Goal: Task Accomplishment & Management: Manage account settings

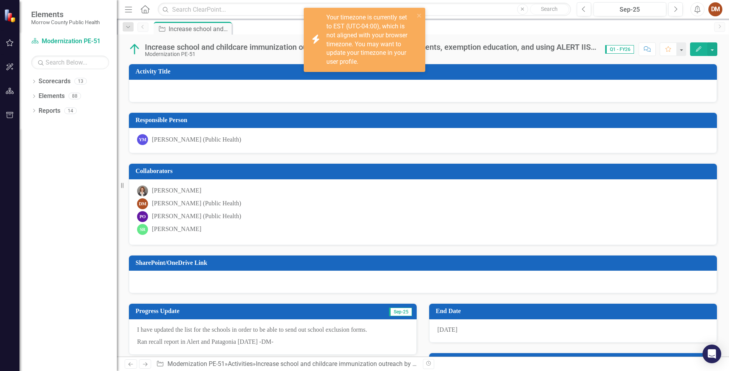
click at [374, 36] on div "Your timezone is currently set to EST (UTC-04:00), which is not aligned with yo…" at bounding box center [370, 39] width 88 height 53
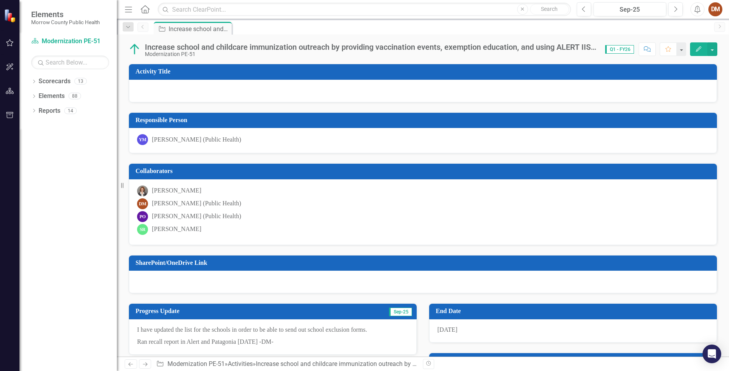
click at [716, 8] on div "DM" at bounding box center [715, 9] width 14 height 14
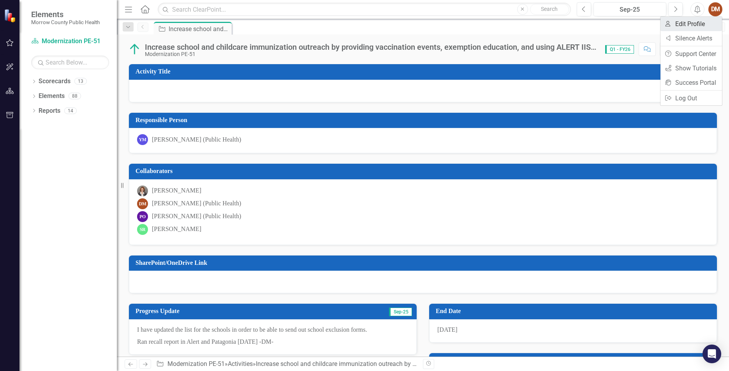
click at [701, 25] on link "User Edit Profile" at bounding box center [691, 24] width 62 height 14
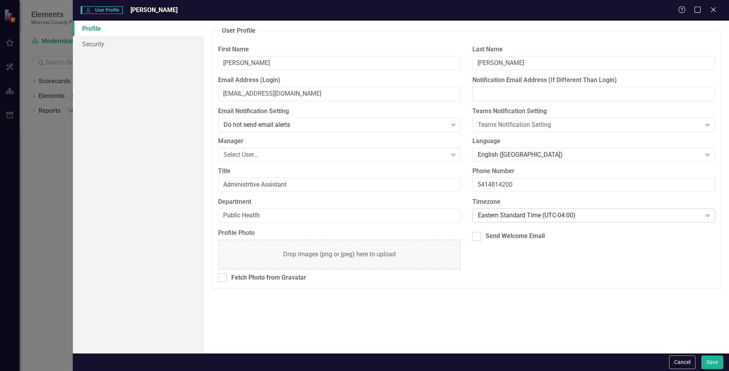
click at [537, 213] on div "Eastern Standard Time (UTC-04:00)" at bounding box center [589, 215] width 223 height 9
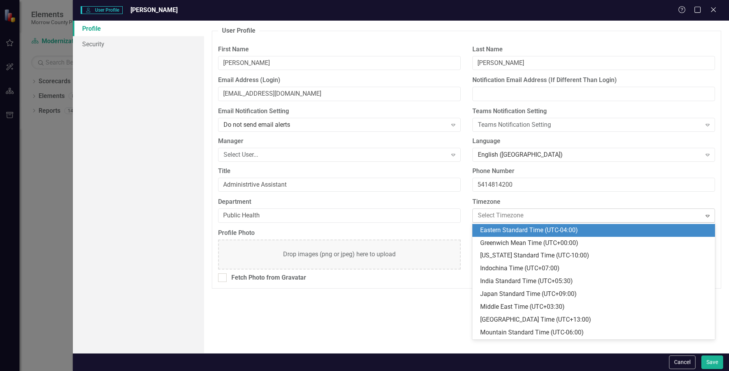
scroll to position [192, 0]
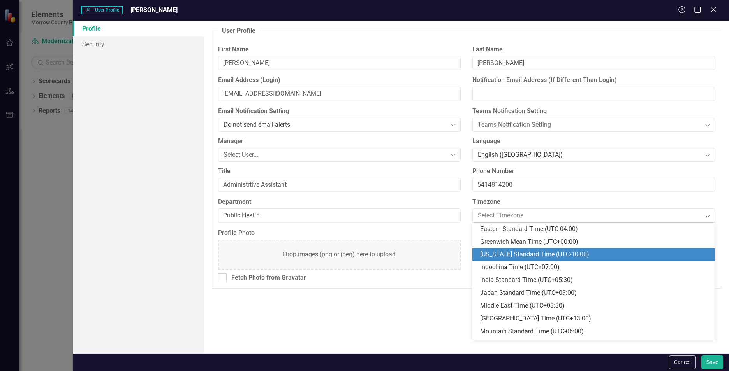
type input "p"
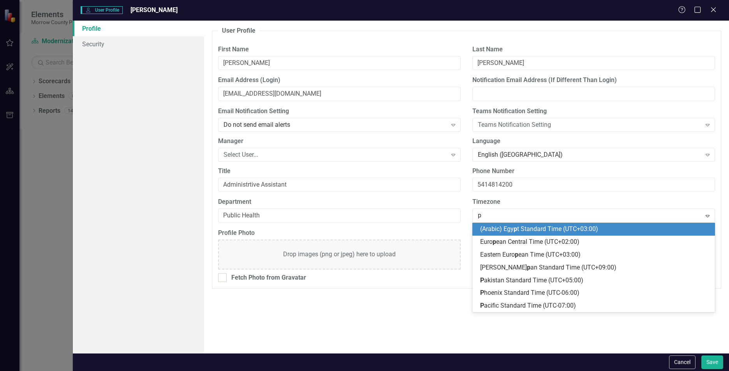
scroll to position [0, 0]
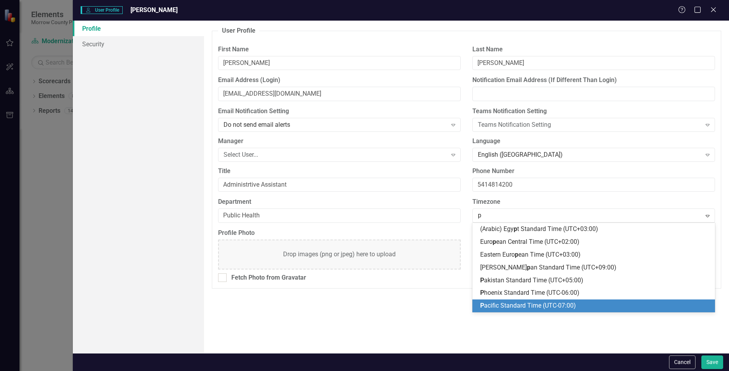
click at [559, 303] on span "P acific Standard Time (UTC-07:00)" at bounding box center [528, 305] width 96 height 7
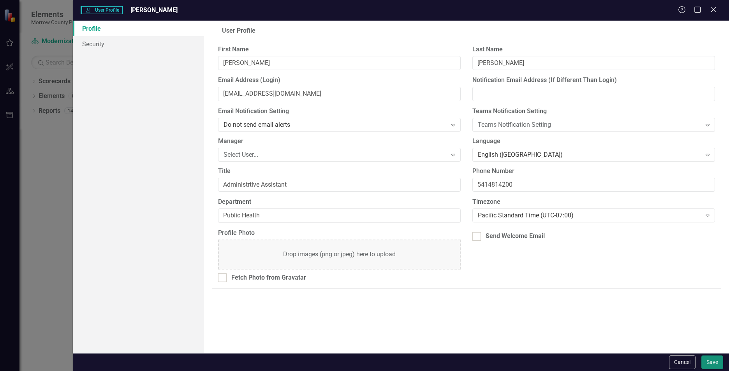
click at [719, 361] on button "Save" at bounding box center [712, 363] width 22 height 14
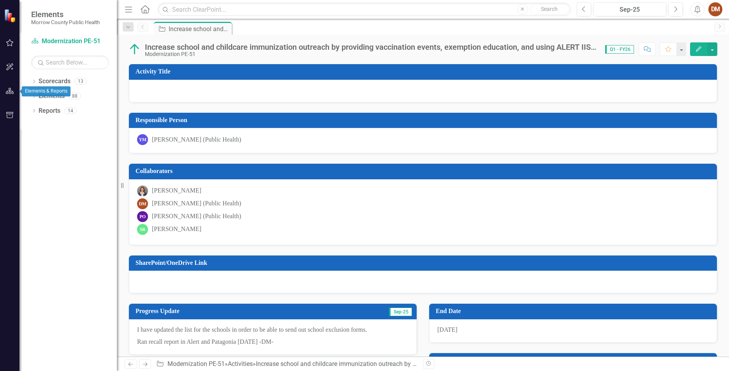
click at [12, 89] on icon "button" at bounding box center [10, 91] width 8 height 6
click at [12, 42] on icon "button" at bounding box center [10, 43] width 8 height 6
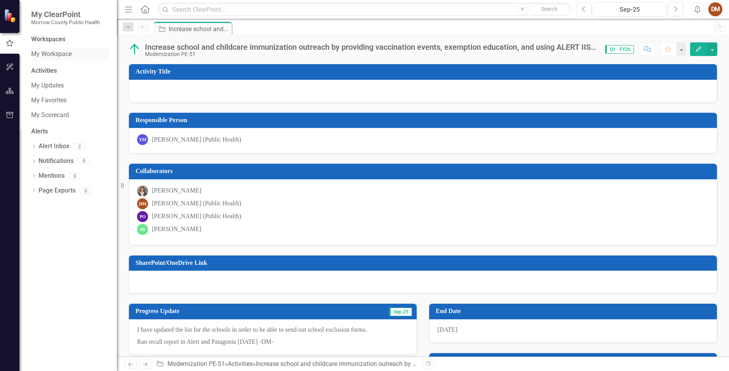
click at [54, 56] on link "My Workspace" at bounding box center [70, 54] width 78 height 9
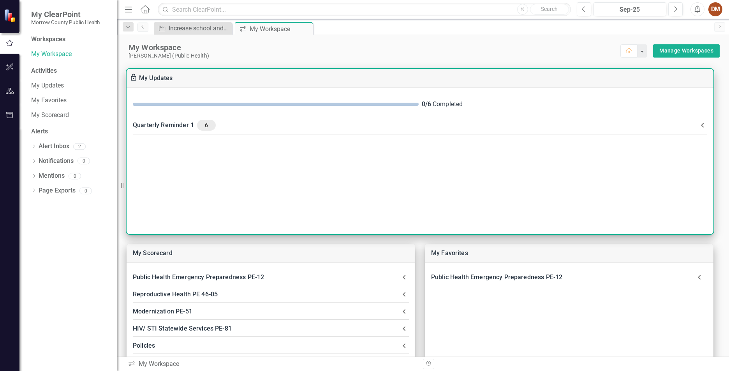
click at [209, 127] on span "6" at bounding box center [206, 125] width 12 height 7
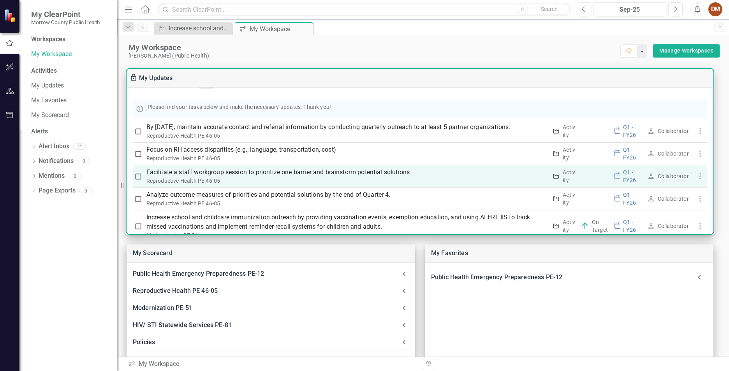
scroll to position [49, 0]
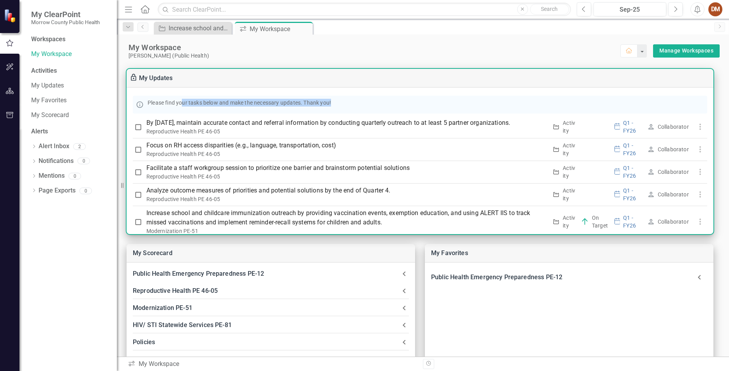
drag, startPoint x: 183, startPoint y: 100, endPoint x: 384, endPoint y: 103, distance: 200.9
click at [384, 103] on div "Please find your tasks below and make the necessary updates. Thank you!" at bounding box center [420, 105] width 574 height 18
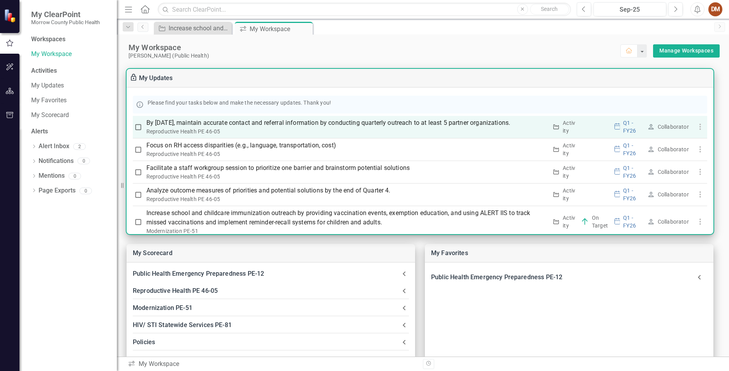
click at [317, 125] on p "By [DATE], maintain accurate contact and referral information by conducting qua…" at bounding box center [346, 122] width 401 height 9
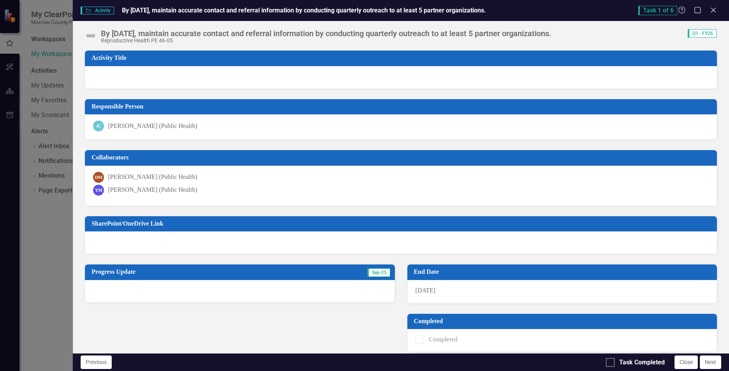
click at [343, 281] on div at bounding box center [240, 291] width 310 height 23
click at [380, 272] on span "Sep-25" at bounding box center [378, 273] width 23 height 9
click at [336, 286] on div at bounding box center [240, 291] width 310 height 23
click at [304, 297] on div at bounding box center [240, 291] width 310 height 23
click at [190, 297] on div at bounding box center [240, 291] width 310 height 23
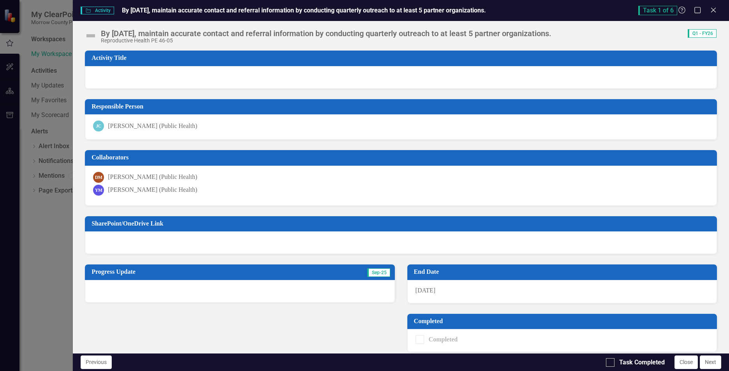
drag, startPoint x: 131, startPoint y: 273, endPoint x: 116, endPoint y: 274, distance: 15.3
click at [129, 273] on h3 "Progress Update" at bounding box center [188, 272] width 194 height 7
drag, startPoint x: 115, startPoint y: 277, endPoint x: 116, endPoint y: 286, distance: 8.6
click at [115, 285] on div "Progress Update Sep-25" at bounding box center [239, 283] width 310 height 39
click at [119, 288] on div at bounding box center [240, 291] width 310 height 23
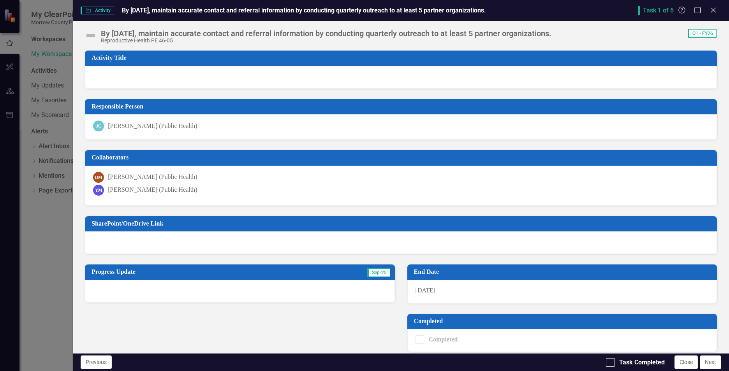
click at [250, 302] on div at bounding box center [240, 291] width 310 height 23
click at [290, 297] on div at bounding box center [240, 291] width 310 height 23
click at [387, 265] on div "Progress Update Sep-25" at bounding box center [239, 283] width 310 height 39
click at [374, 280] on div at bounding box center [240, 291] width 310 height 23
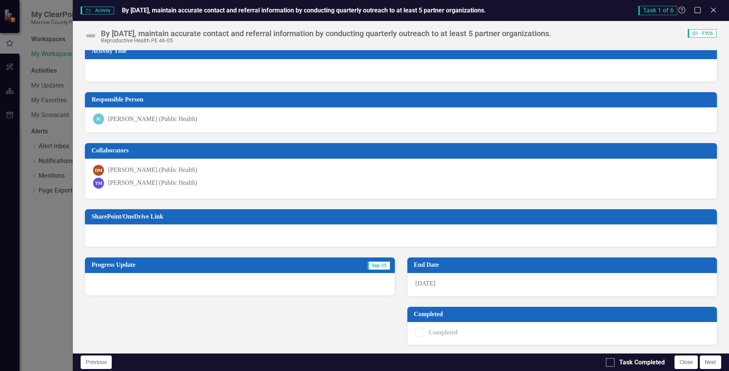
scroll to position [0, 0]
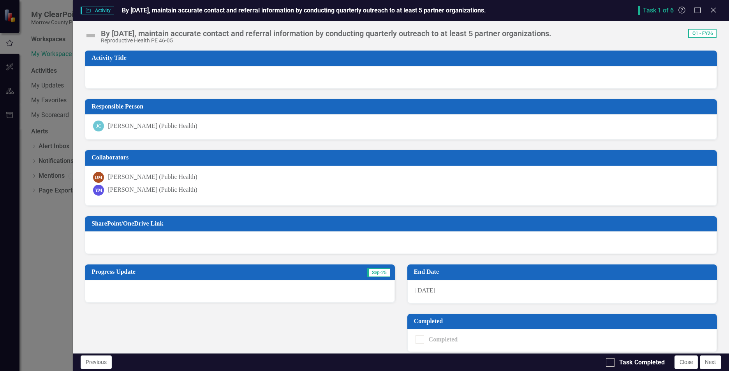
click at [176, 283] on div at bounding box center [240, 291] width 310 height 23
click at [217, 287] on div at bounding box center [240, 291] width 310 height 23
click at [714, 12] on icon "Close" at bounding box center [713, 9] width 10 height 7
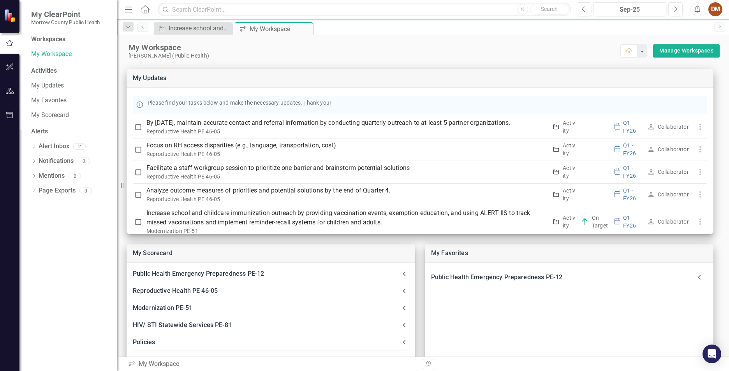
click at [6, 66] on icon "button" at bounding box center [10, 67] width 8 height 6
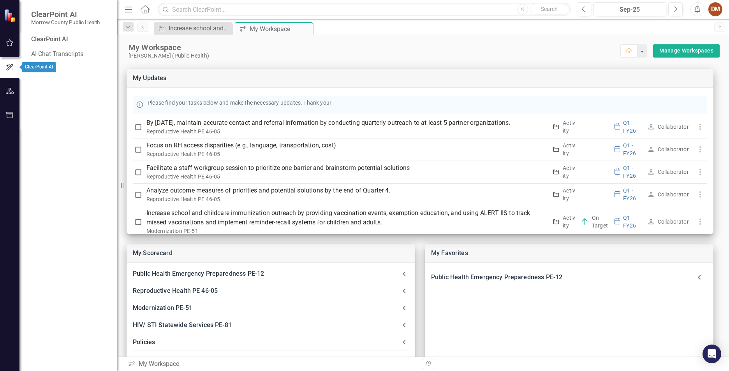
click at [3, 45] on button "button" at bounding box center [10, 43] width 18 height 16
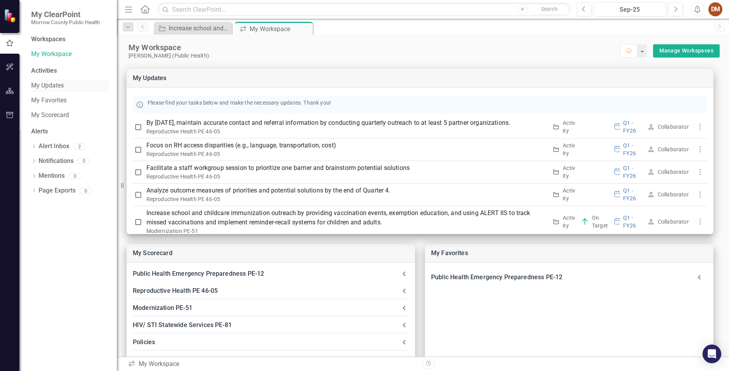
click at [44, 86] on link "My Updates" at bounding box center [70, 85] width 78 height 9
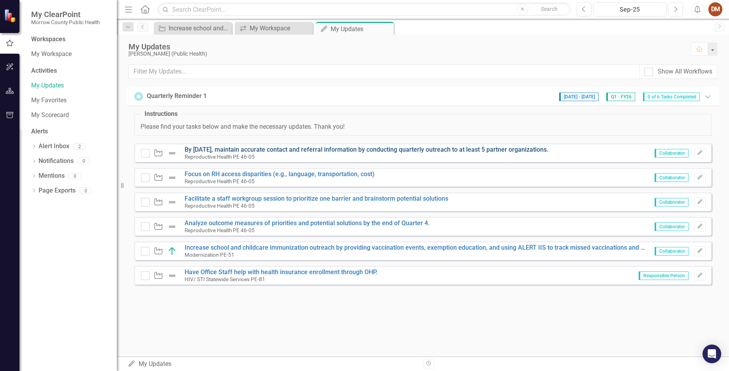
click at [251, 151] on link "By [DATE], maintain accurate contact and referral information by conducting qua…" at bounding box center [367, 149] width 364 height 7
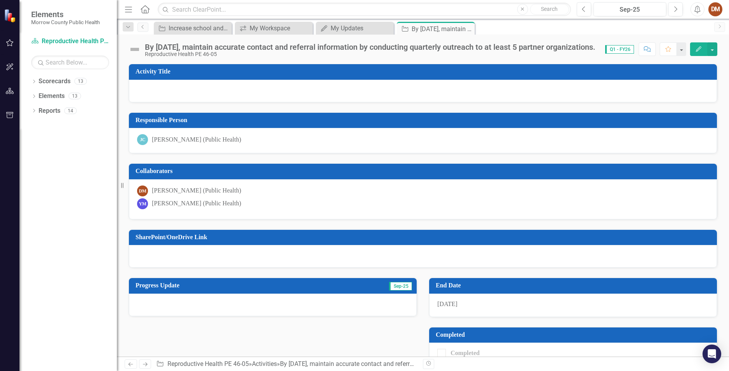
click at [318, 303] on div at bounding box center [273, 305] width 288 height 23
click at [245, 294] on div at bounding box center [273, 305] width 288 height 23
drag, startPoint x: 243, startPoint y: 295, endPoint x: 240, endPoint y: 301, distance: 7.2
click at [241, 301] on div at bounding box center [273, 305] width 288 height 23
click at [240, 302] on div at bounding box center [273, 305] width 288 height 23
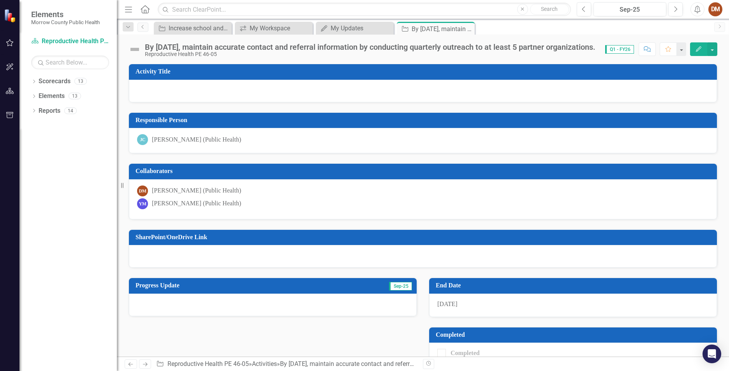
click at [702, 53] on button "Edit" at bounding box center [698, 49] width 17 height 14
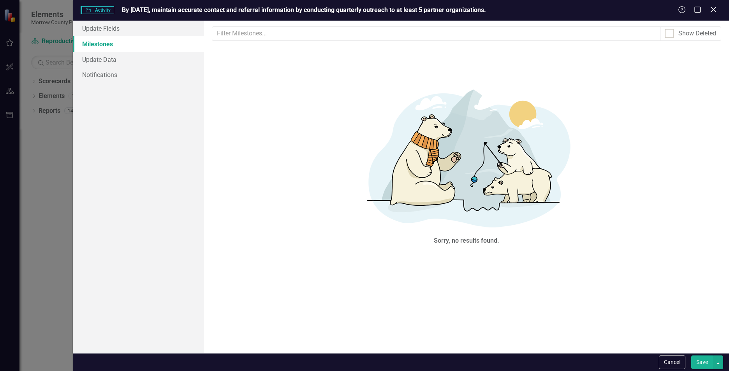
click at [712, 9] on icon "Close" at bounding box center [713, 9] width 10 height 7
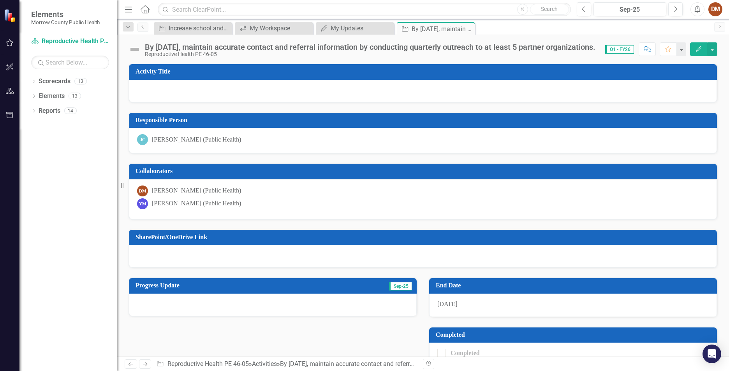
click at [249, 286] on h3 "Progress Update" at bounding box center [225, 285] width 180 height 7
click at [239, 303] on div at bounding box center [273, 305] width 288 height 23
click at [370, 27] on div "My Updates" at bounding box center [356, 28] width 51 height 10
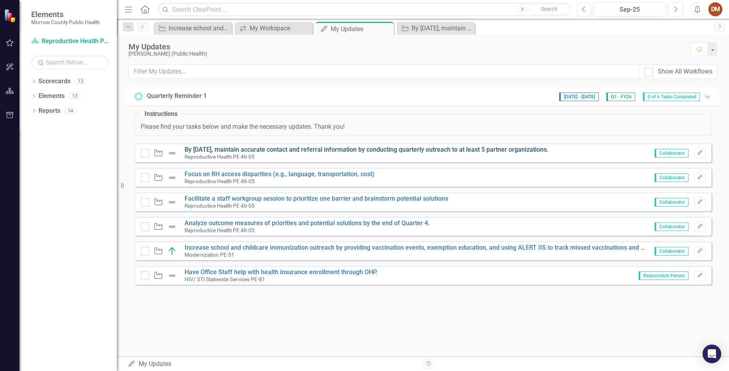
click at [224, 150] on link "By [DATE], maintain accurate contact and referral information by conducting qua…" at bounding box center [367, 149] width 364 height 7
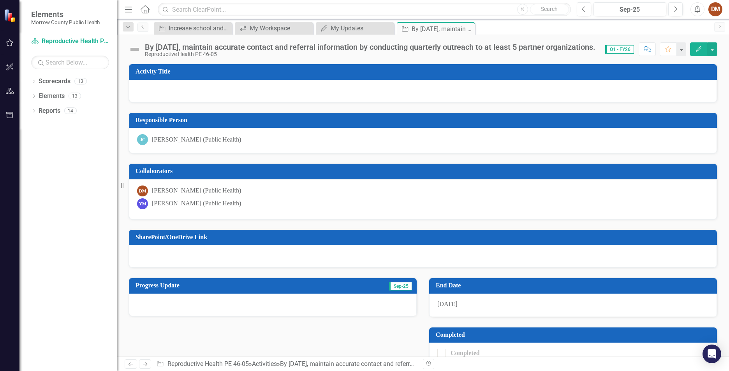
click at [390, 292] on td "Sep-25" at bounding box center [363, 286] width 97 height 13
click at [372, 310] on div at bounding box center [273, 305] width 288 height 23
click at [405, 289] on span "Sep-25" at bounding box center [400, 286] width 23 height 9
drag, startPoint x: 405, startPoint y: 289, endPoint x: 313, endPoint y: 281, distance: 93.0
click at [373, 288] on td "Sep-25" at bounding box center [363, 286] width 97 height 13
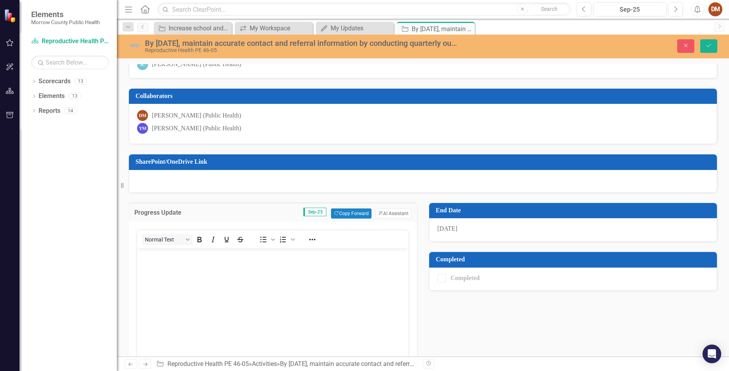
scroll to position [78, 0]
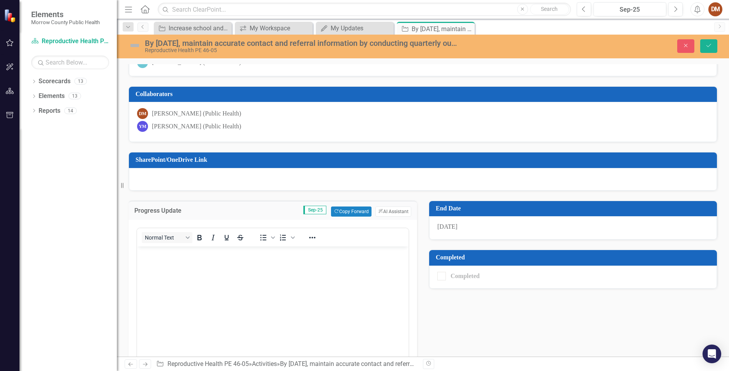
click at [169, 278] on body "Rich Text Area. Press ALT-0 for help." at bounding box center [272, 304] width 271 height 117
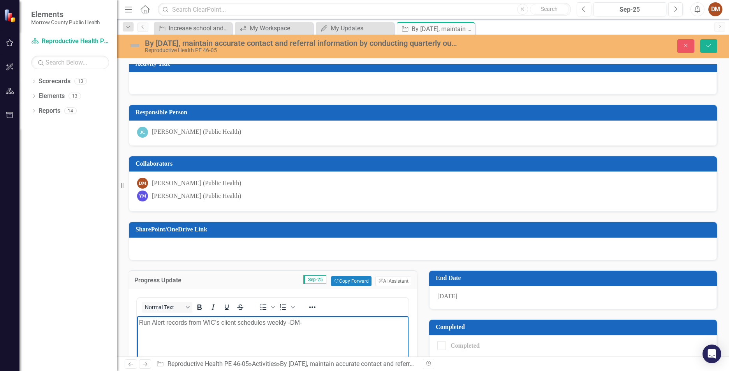
scroll to position [0, 0]
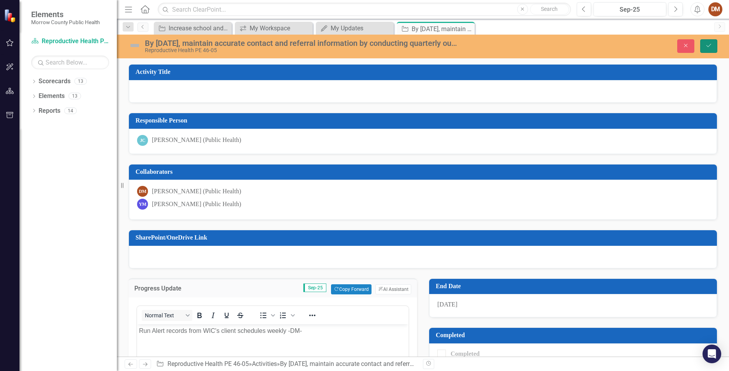
click at [710, 48] on icon "Save" at bounding box center [708, 45] width 7 height 5
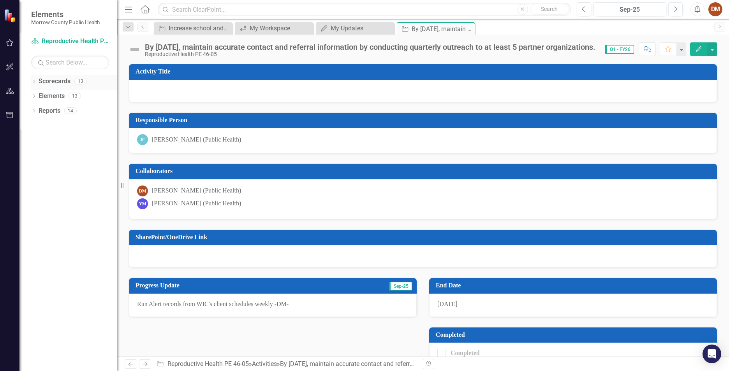
click at [63, 81] on link "Scorecards" at bounding box center [55, 81] width 32 height 9
click at [7, 42] on icon "button" at bounding box center [9, 42] width 7 height 7
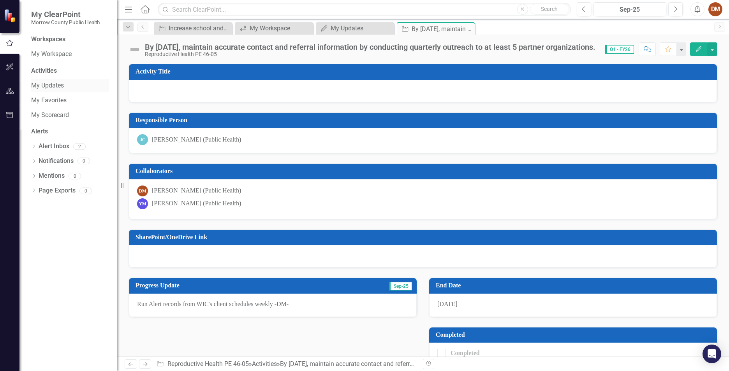
click at [56, 85] on link "My Updates" at bounding box center [70, 85] width 78 height 9
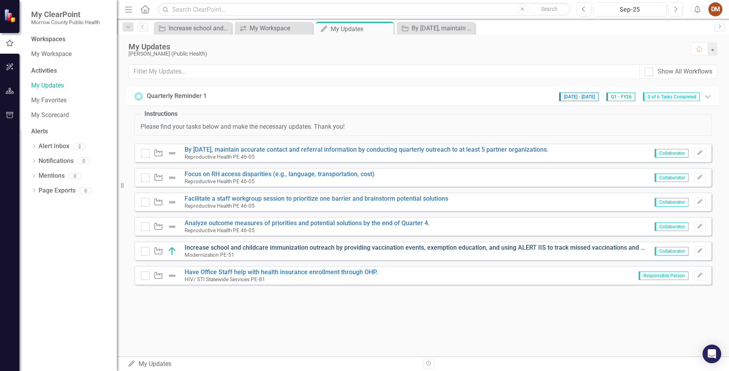
click at [298, 248] on link "Increase school and childcare immunization outreach by providing vaccination ev…" at bounding box center [496, 247] width 622 height 7
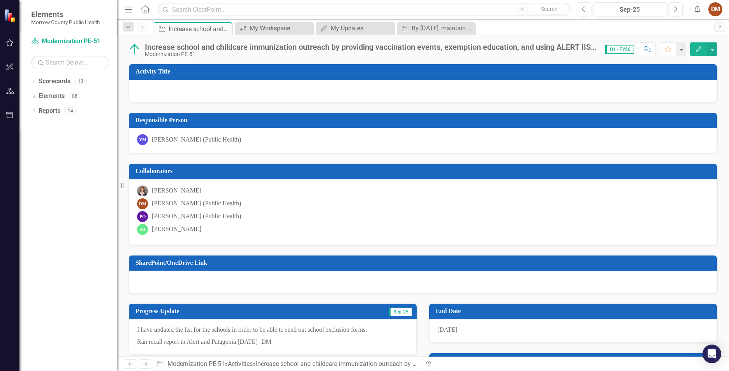
click at [11, 45] on icon "button" at bounding box center [10, 43] width 8 height 6
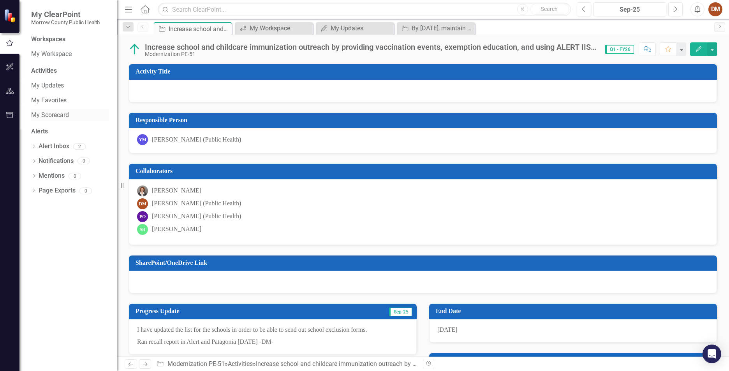
click at [53, 117] on link "My Scorecard" at bounding box center [70, 115] width 78 height 9
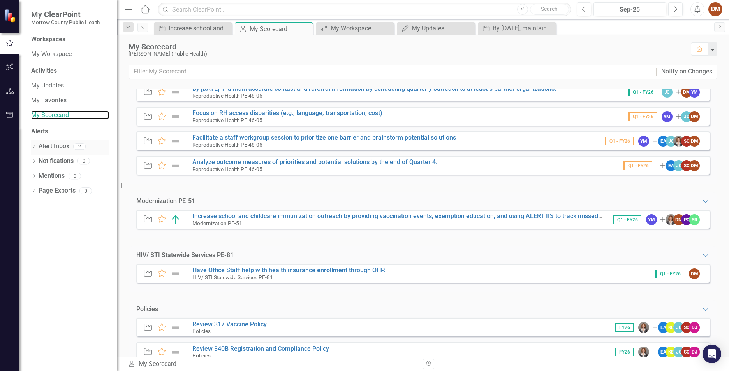
scroll to position [78, 0]
click at [61, 141] on div "Alert Inbox" at bounding box center [54, 146] width 31 height 13
click at [37, 147] on div "Dropdown Alert Inbox 2" at bounding box center [70, 147] width 78 height 15
click at [53, 151] on div "Alert Inbox" at bounding box center [54, 146] width 31 height 13
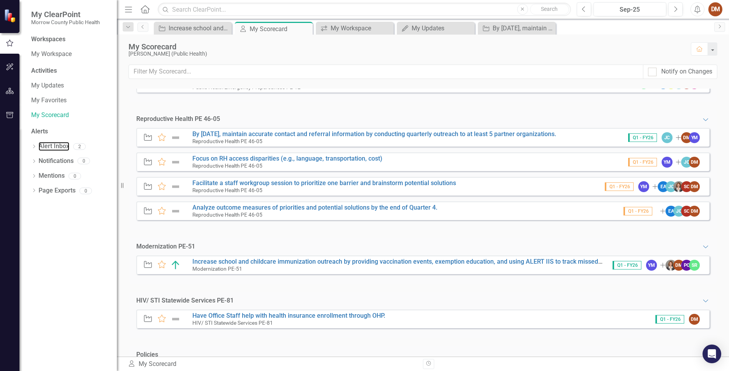
scroll to position [0, 0]
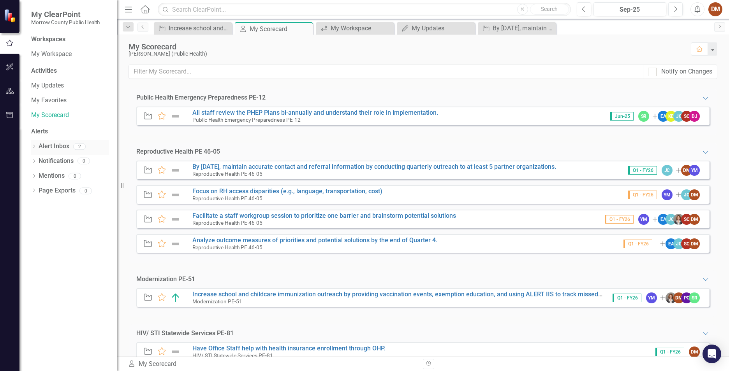
click at [56, 146] on link "Alert Inbox" at bounding box center [54, 146] width 31 height 9
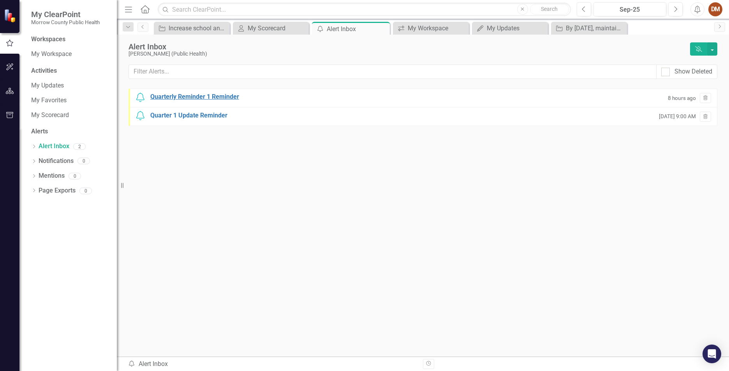
click at [230, 97] on div "Quarterly Reminder 1 Reminder" at bounding box center [194, 97] width 89 height 9
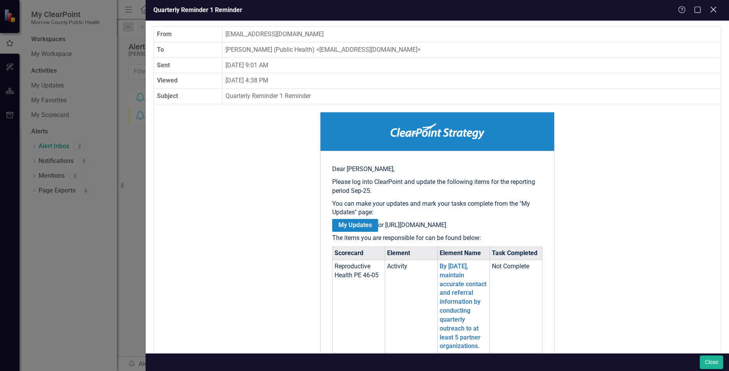
click at [715, 9] on icon "Close" at bounding box center [713, 9] width 10 height 7
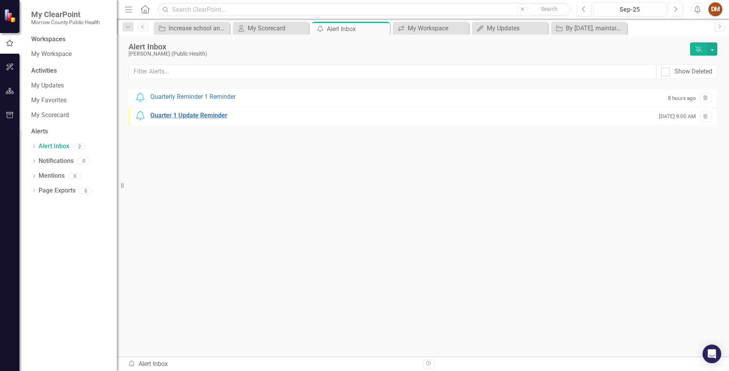
click at [191, 113] on div "Quarter 1 Update Reminder" at bounding box center [188, 115] width 77 height 9
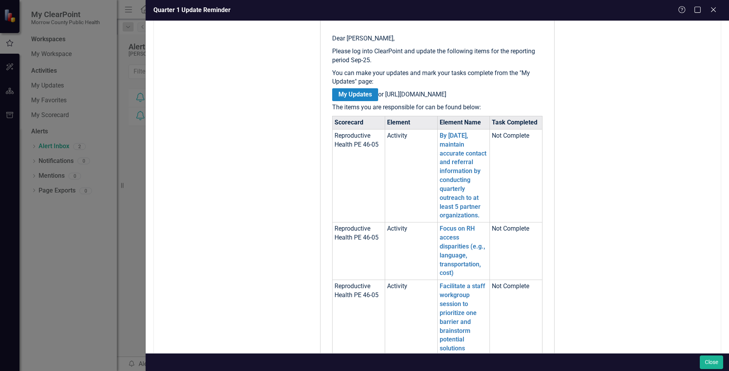
scroll to position [234, 0]
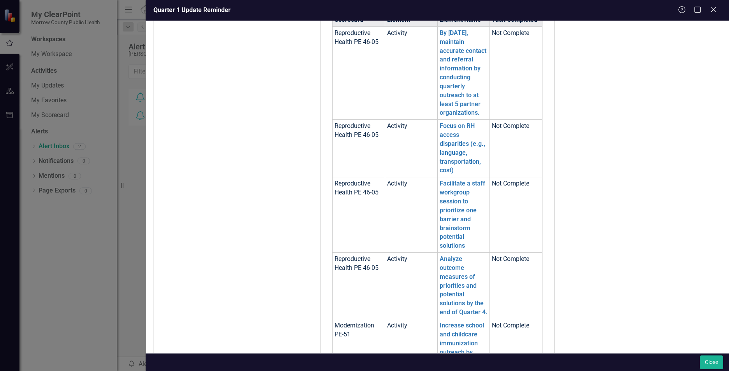
click at [716, 5] on div "Quarter 1 Update Reminder Help Maximize Close" at bounding box center [437, 10] width 583 height 21
click at [711, 9] on icon "Close" at bounding box center [713, 9] width 10 height 7
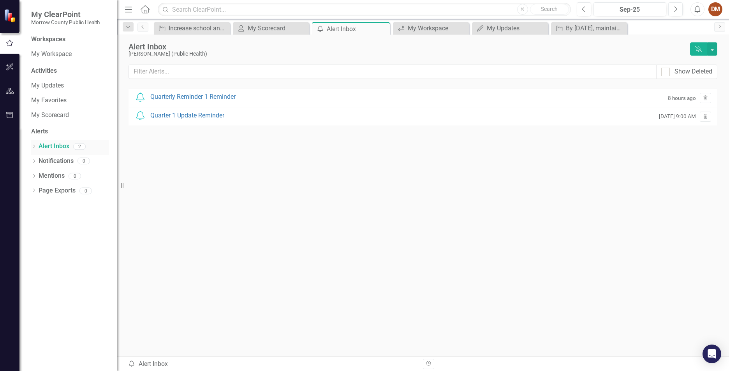
click at [72, 150] on div "2" at bounding box center [77, 147] width 16 height 9
click at [87, 158] on div "0" at bounding box center [83, 161] width 12 height 7
click at [60, 177] on link "Mentions" at bounding box center [52, 176] width 26 height 9
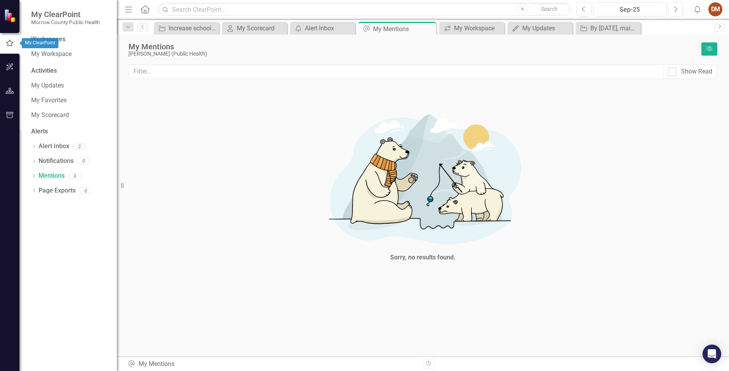
click at [12, 75] on button "button" at bounding box center [10, 67] width 18 height 16
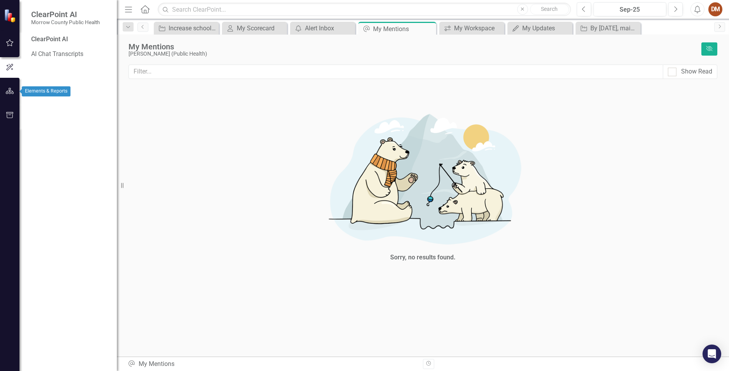
click at [10, 84] on button "button" at bounding box center [10, 91] width 18 height 16
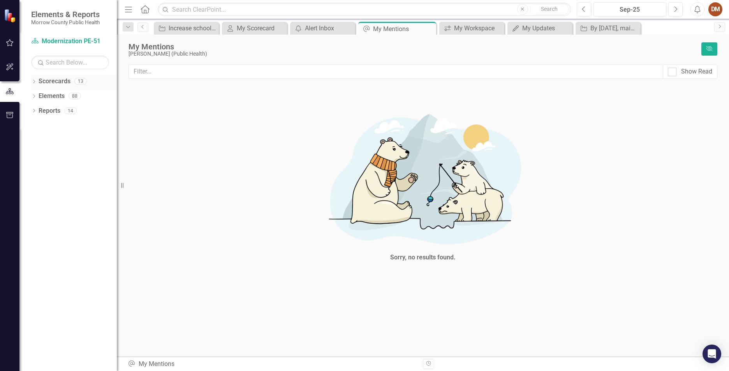
click at [55, 83] on link "Scorecards" at bounding box center [55, 81] width 32 height 9
click at [55, 109] on link "Reports" at bounding box center [50, 111] width 22 height 9
click at [9, 115] on icon "button" at bounding box center [9, 115] width 7 height 6
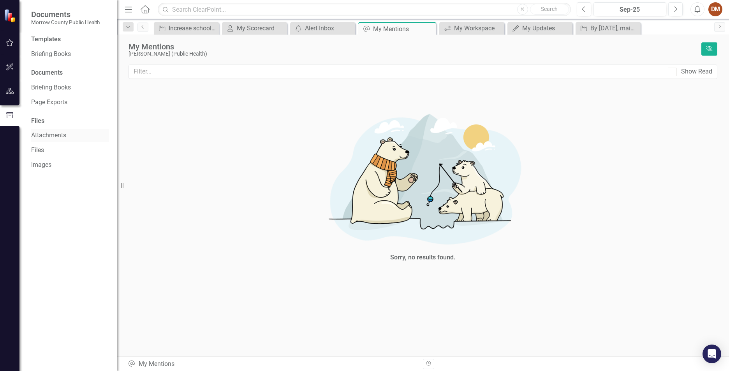
click at [48, 133] on link "Attachments" at bounding box center [70, 135] width 78 height 9
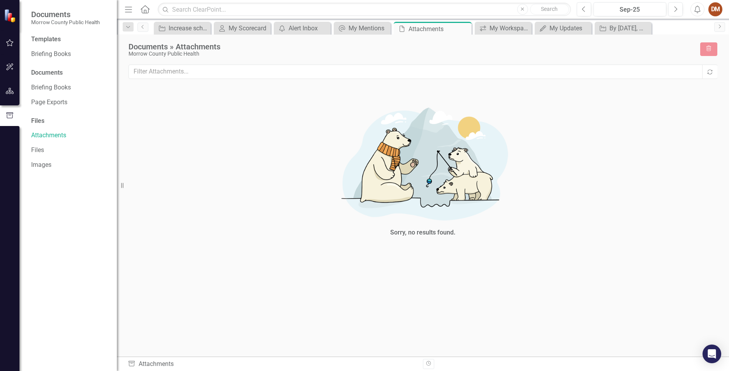
click at [715, 14] on div "DM" at bounding box center [715, 9] width 14 height 14
click at [673, 96] on link "Logout Log Out" at bounding box center [691, 98] width 62 height 14
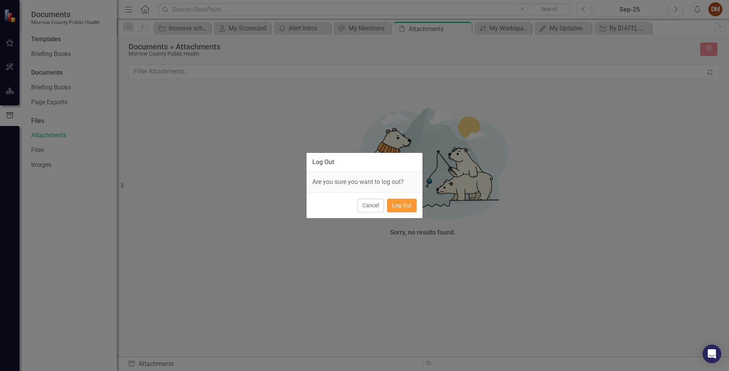
click at [397, 202] on button "Log Out" at bounding box center [402, 206] width 30 height 14
